Goal: Check status: Check status

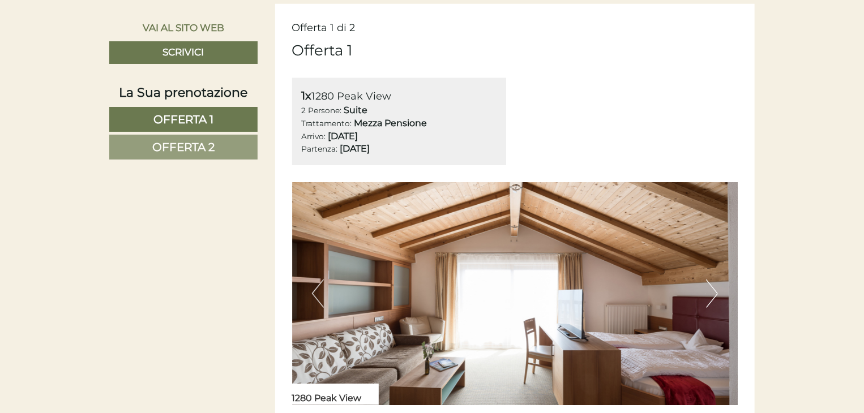
scroll to position [592, 0]
